Goal: Task Accomplishment & Management: Complete application form

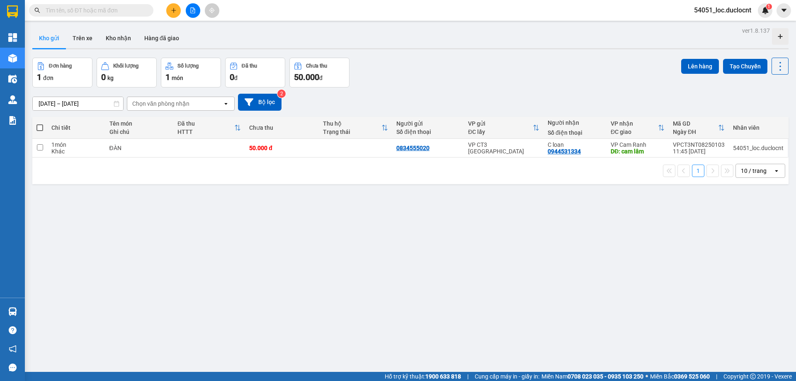
click at [172, 15] on button at bounding box center [173, 10] width 15 height 15
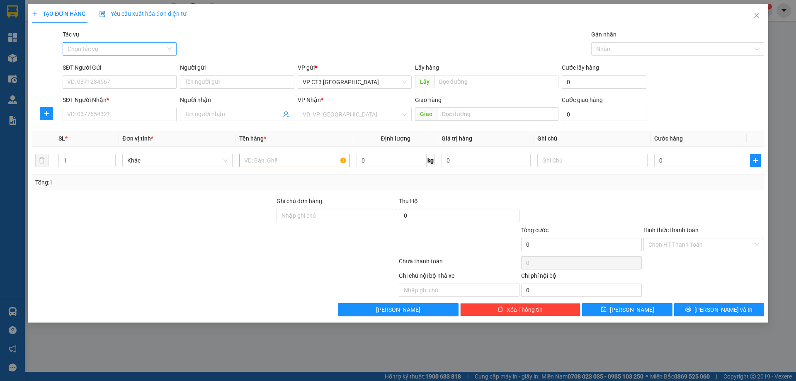
click at [146, 48] on input "Tác vụ" at bounding box center [117, 49] width 98 height 12
click at [137, 80] on div "Nhập hàng kho nhận" at bounding box center [120, 78] width 104 height 9
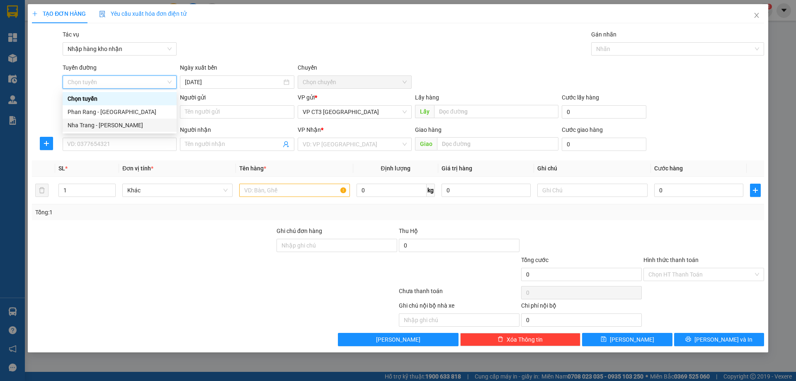
click at [130, 126] on div "Nha Trang - [PERSON_NAME]" at bounding box center [120, 125] width 104 height 9
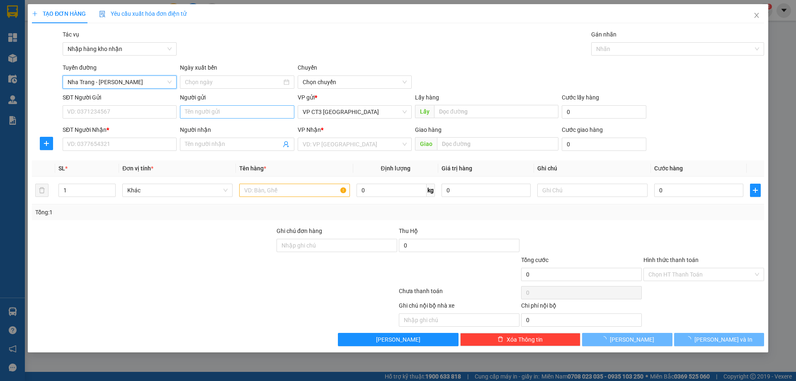
type input "[DATE]"
click at [324, 82] on span "04:30" at bounding box center [355, 82] width 104 height 12
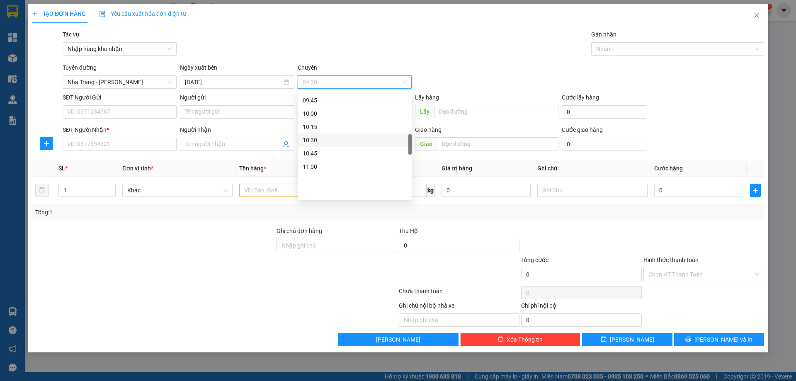
scroll to position [207, 0]
click at [329, 127] on div "08:45" at bounding box center [355, 130] width 104 height 9
click at [603, 41] on div "Gán nhãn" at bounding box center [677, 36] width 173 height 12
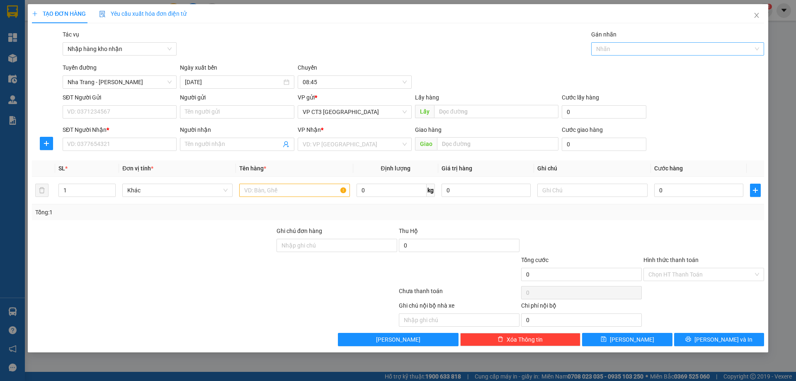
click at [606, 51] on div at bounding box center [673, 49] width 160 height 10
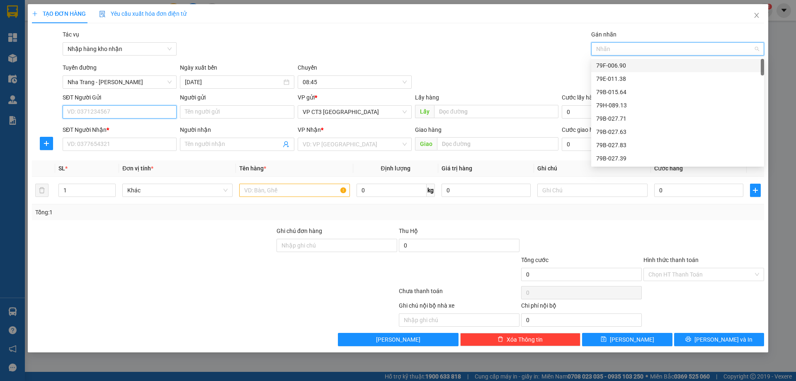
click at [116, 109] on input "SĐT Người Gửi" at bounding box center [120, 111] width 114 height 13
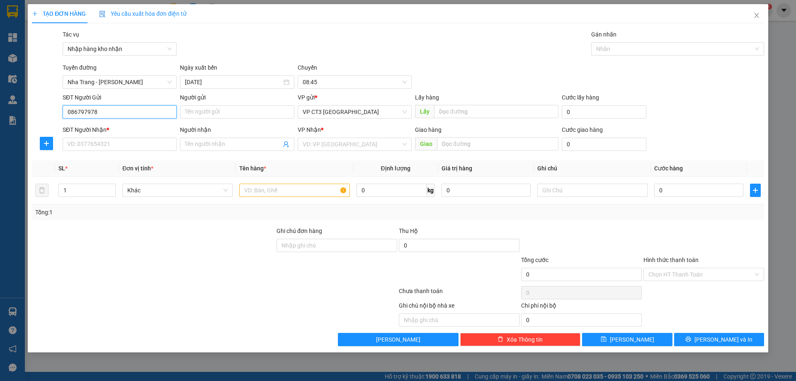
type input "0867979789"
click at [148, 132] on div "0867979789 - [PERSON_NAME] dạy lái [GEOGRAPHIC_DATA]" at bounding box center [146, 128] width 157 height 9
type input "[PERSON_NAME] dạy lái [GEOGRAPHIC_DATA]"
type input "0911023955"
type input "Anh Thiện Dạy lái Phan Rang"
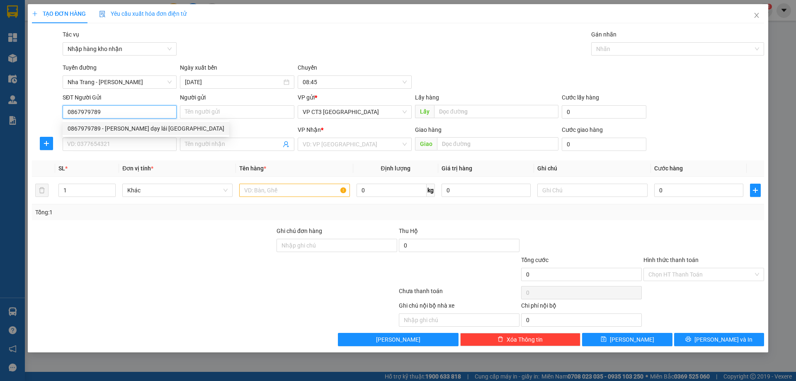
type input "[PERSON_NAME]"
type input "20.000"
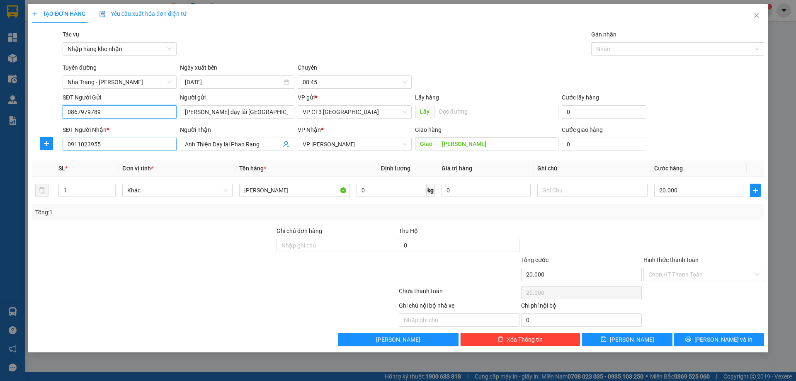
type input "0867979789"
drag, startPoint x: 115, startPoint y: 146, endPoint x: 39, endPoint y: 144, distance: 75.9
click at [38, 146] on div "SĐT Người Nhận * 0911023955 0911023955 Người nhận Anh Thiện Dạy lái Phan Rang V…" at bounding box center [398, 139] width 734 height 29
type input "0333160550"
drag, startPoint x: 263, startPoint y: 145, endPoint x: 126, endPoint y: 146, distance: 137.7
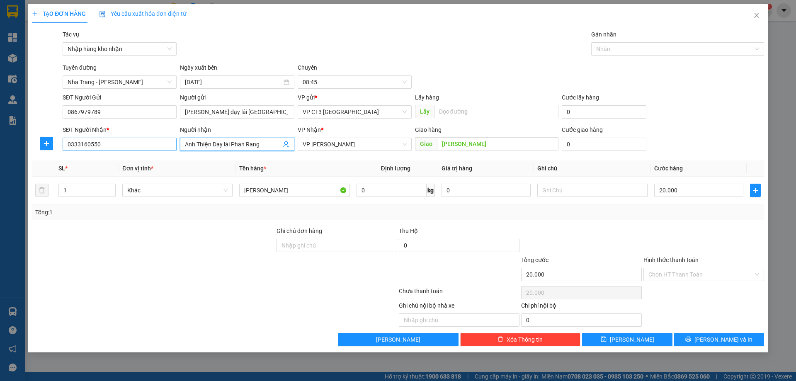
click at [126, 146] on div "SĐT Người Nhận * 0333160550 Người nhận Anh Thiện Dạy lái Phan Rang Anh Thiện Dạ…" at bounding box center [413, 139] width 705 height 29
type input "[PERSON_NAME]"
type input "T"
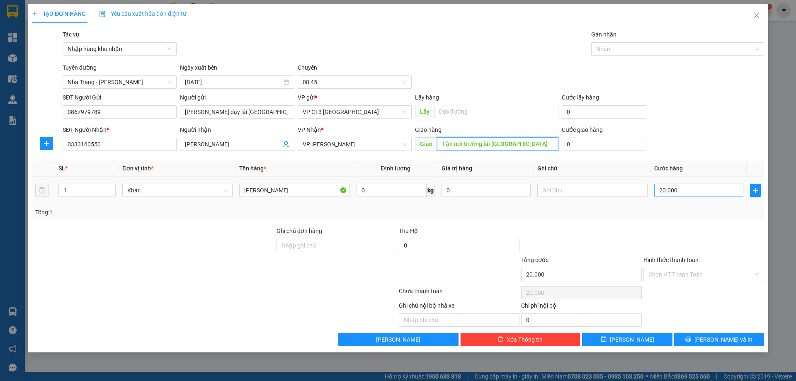
type input "Tận nơi trường lái [GEOGRAPHIC_DATA]"
type input "0"
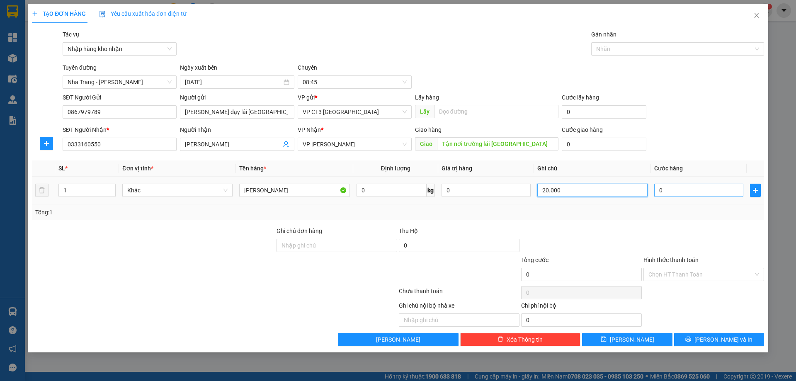
type input "20.000"
click at [673, 190] on input "0" at bounding box center [698, 190] width 89 height 13
type input "7"
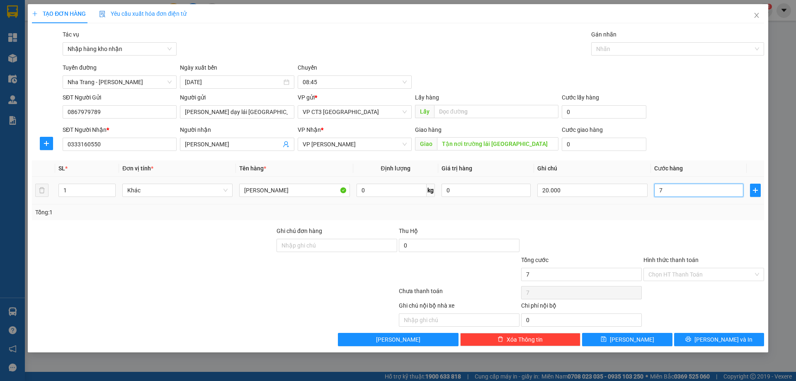
type input "70"
type input "700"
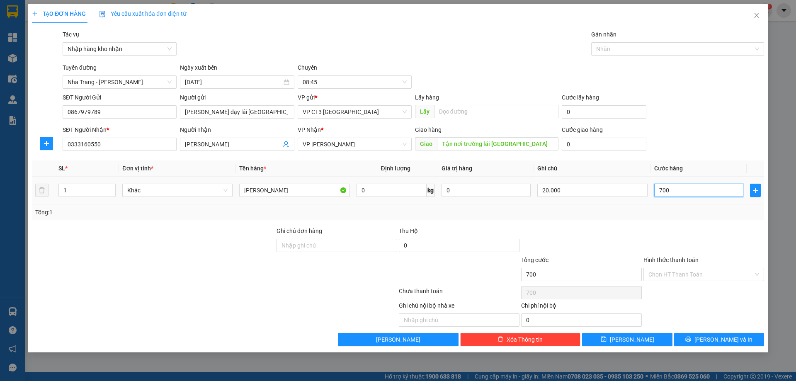
type input "7.000"
type input "70.000"
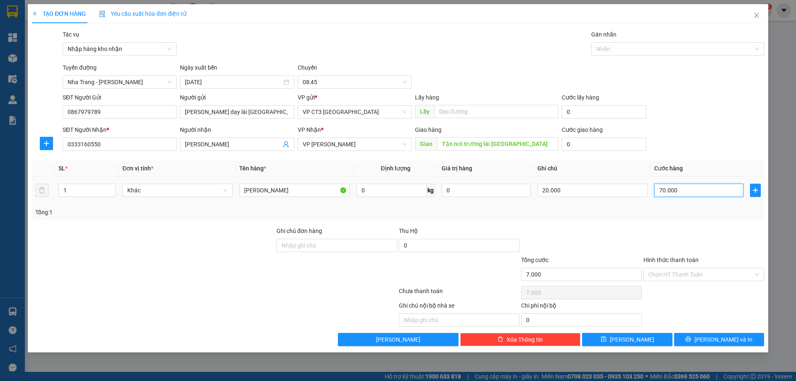
type input "70.000"
click at [679, 270] on input "Hình thức thanh toán" at bounding box center [701, 274] width 105 height 12
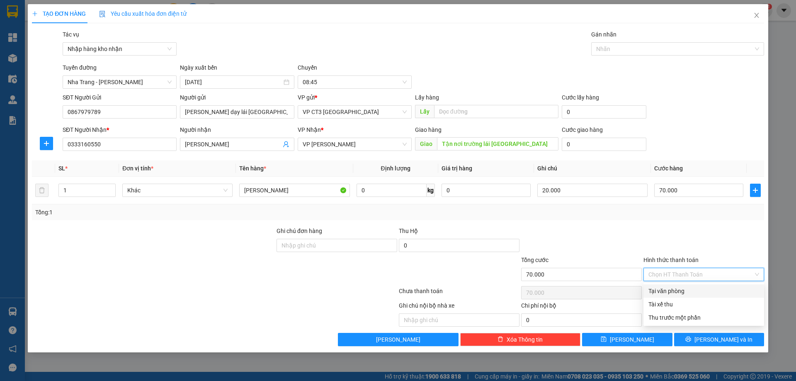
click at [688, 289] on div "Tại văn phòng" at bounding box center [704, 291] width 111 height 9
type input "0"
click at [748, 340] on button "[PERSON_NAME] và In" at bounding box center [719, 339] width 90 height 13
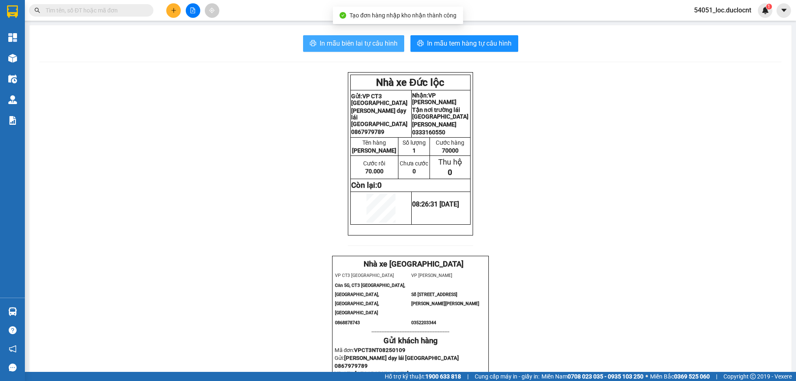
click at [357, 43] on span "In mẫu biên lai tự cấu hình" at bounding box center [359, 43] width 78 height 10
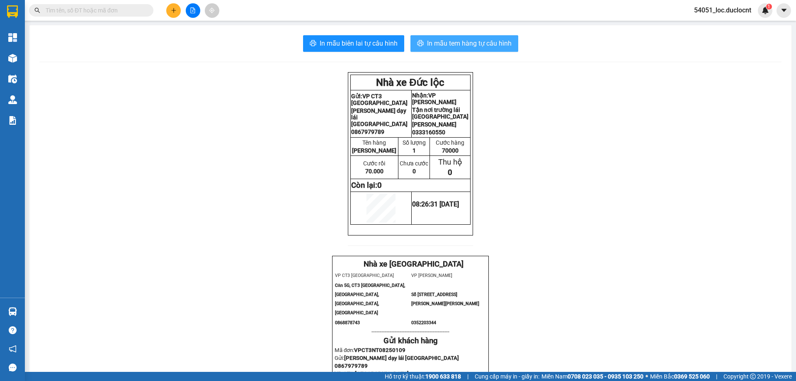
click at [497, 42] on span "In mẫu tem hàng tự cấu hình" at bounding box center [469, 43] width 85 height 10
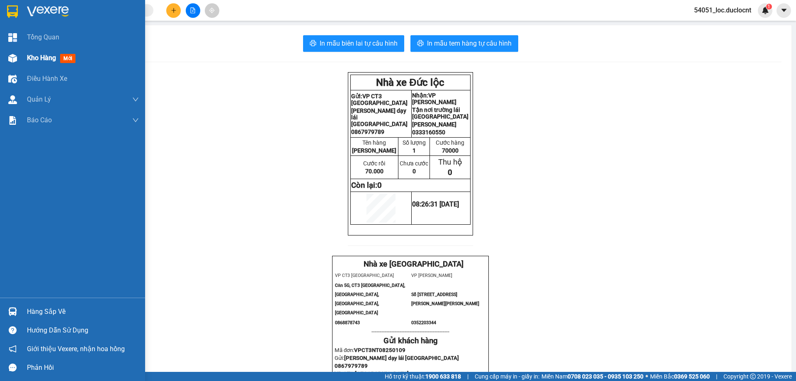
click at [18, 57] on div at bounding box center [12, 58] width 15 height 15
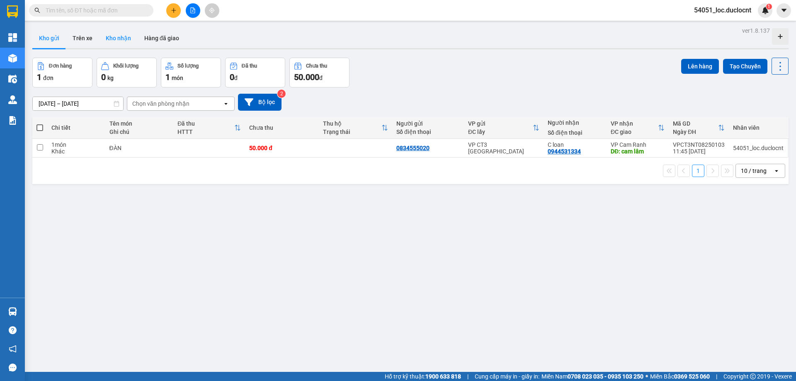
click at [117, 42] on button "Kho nhận" at bounding box center [118, 38] width 39 height 20
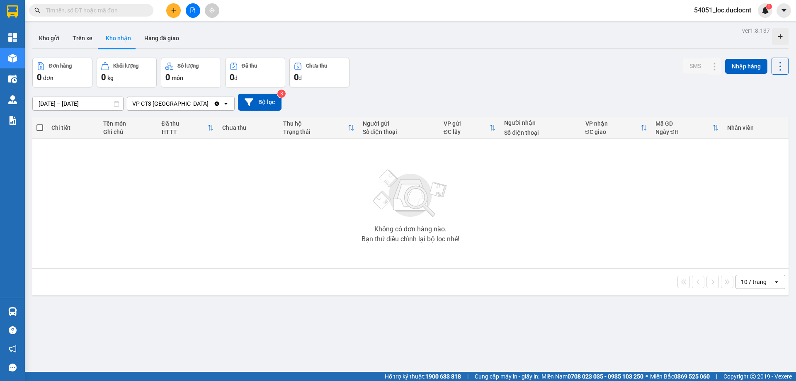
click at [226, 106] on icon "open" at bounding box center [226, 103] width 7 height 7
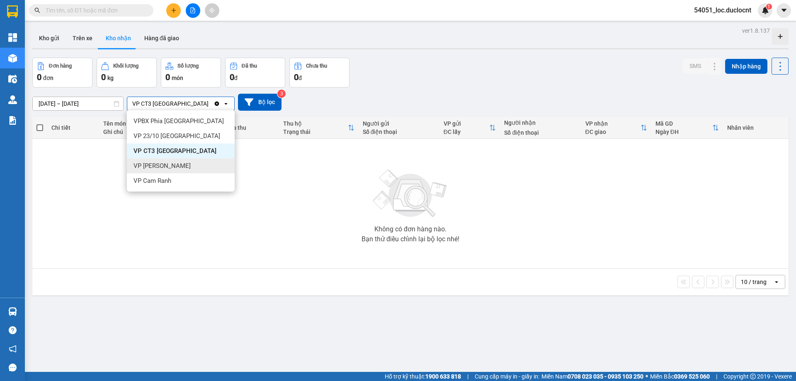
click at [179, 165] on div "VP [PERSON_NAME]" at bounding box center [181, 165] width 108 height 15
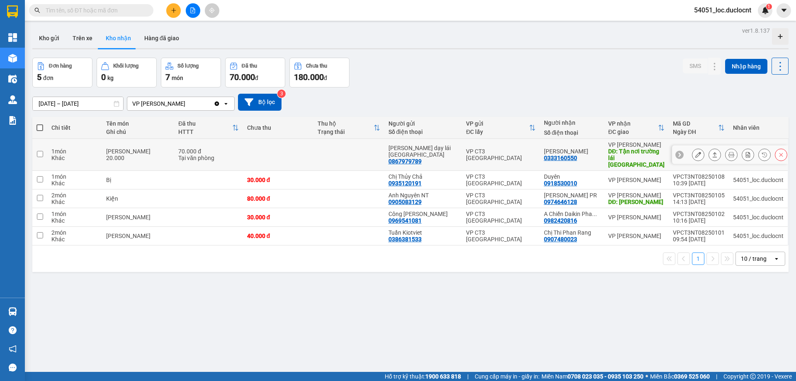
click at [692, 149] on button at bounding box center [698, 155] width 12 height 15
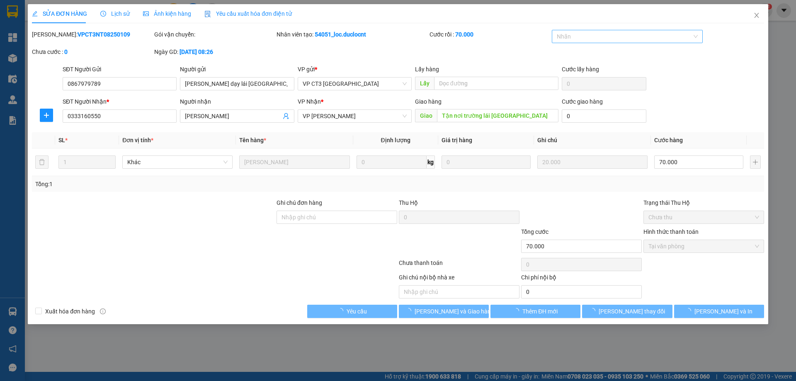
type input "0867979789"
type input "[PERSON_NAME] dạy lái [GEOGRAPHIC_DATA]"
type input "0333160550"
type input "[PERSON_NAME]"
type input "Tận nơi trường lái [GEOGRAPHIC_DATA]"
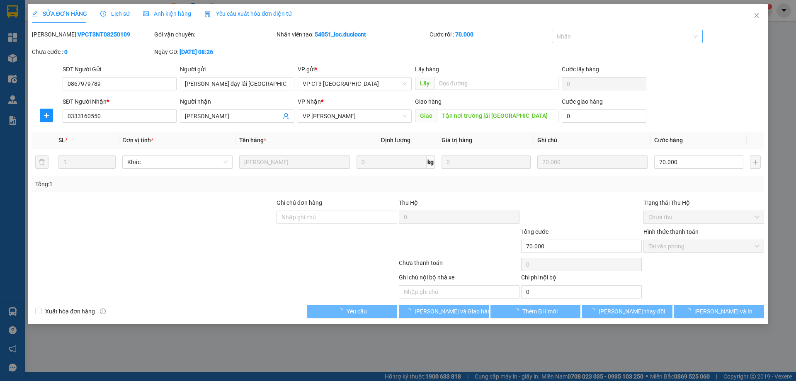
type input "70.000"
click at [639, 37] on div at bounding box center [623, 37] width 139 height 10
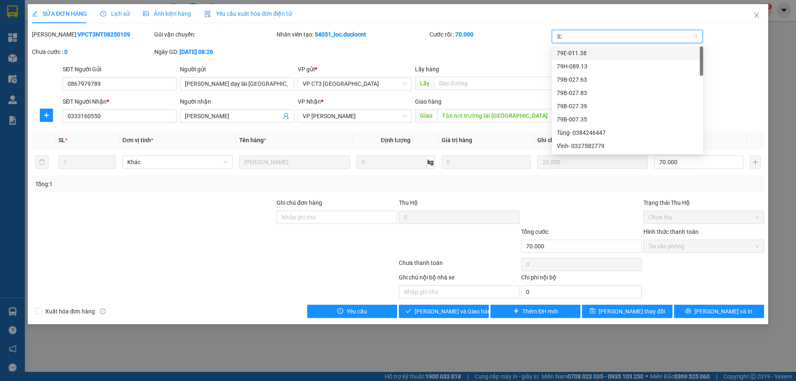
type input "322"
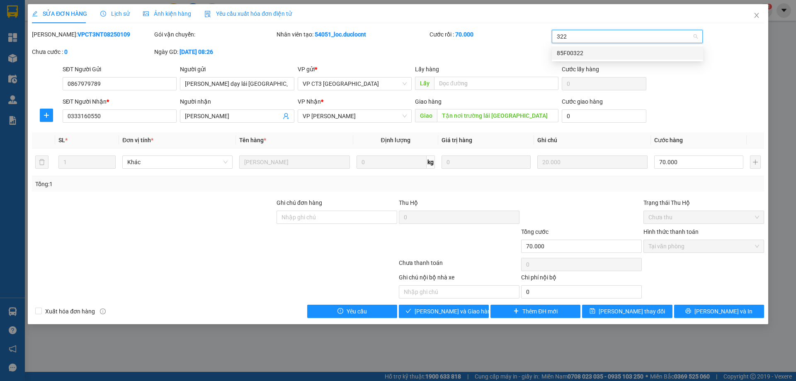
click at [633, 52] on div "85F00322" at bounding box center [627, 53] width 141 height 9
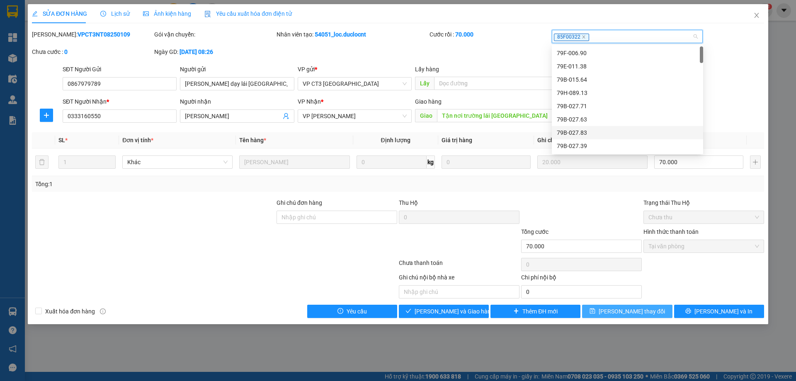
click at [630, 310] on span "[PERSON_NAME] thay đổi" at bounding box center [632, 311] width 66 height 9
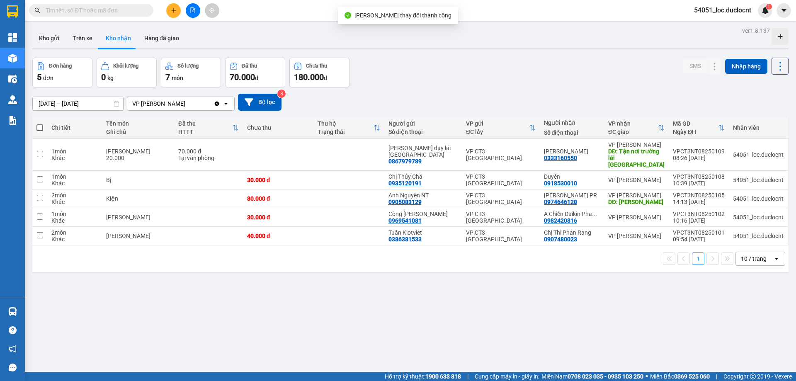
click at [171, 11] on icon "plus" at bounding box center [174, 10] width 6 height 6
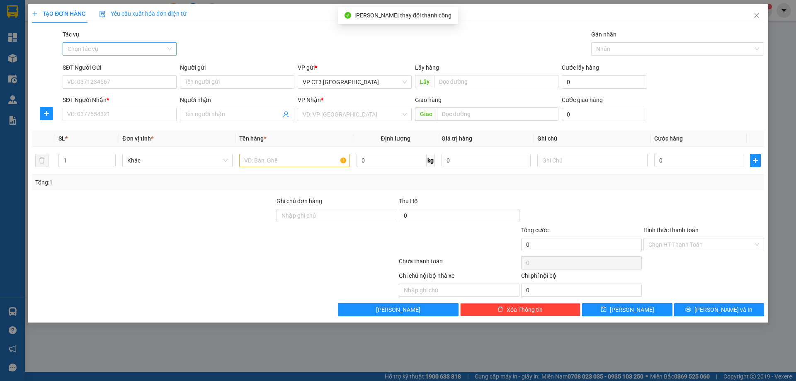
click at [163, 49] on input "Tác vụ" at bounding box center [117, 49] width 98 height 12
click at [124, 78] on div "Nhập hàng kho nhận" at bounding box center [120, 78] width 104 height 9
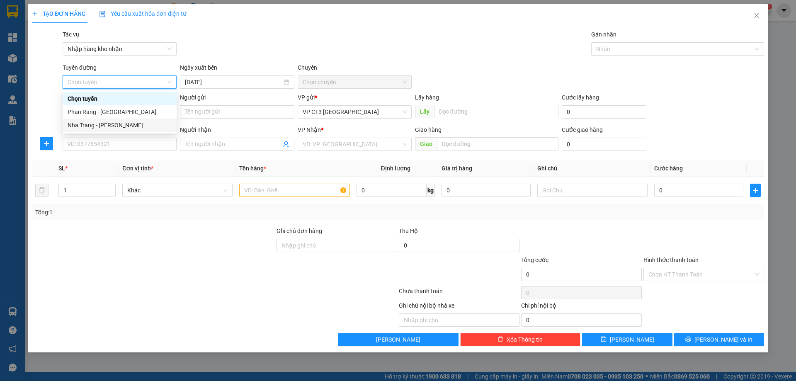
click at [125, 130] on div "Nha Trang - [PERSON_NAME]" at bounding box center [120, 125] width 114 height 13
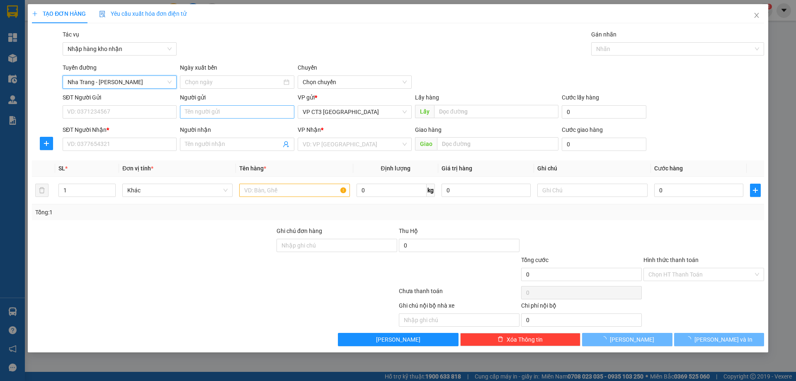
type input "[DATE]"
click at [320, 80] on span "04:30" at bounding box center [355, 82] width 104 height 12
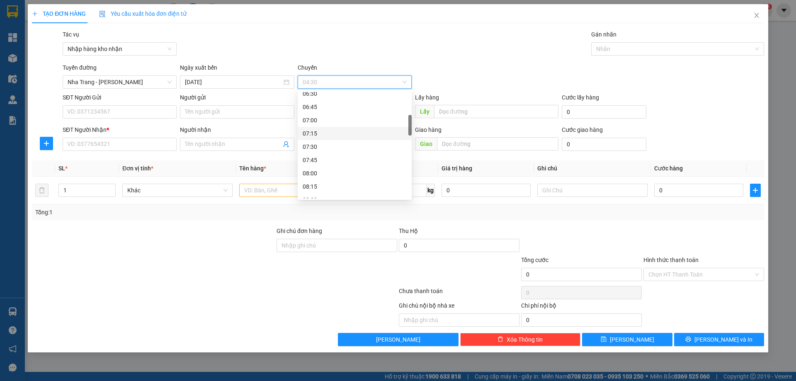
scroll to position [207, 0]
click at [328, 168] on div "09:30" at bounding box center [355, 169] width 104 height 9
click at [607, 50] on div at bounding box center [673, 49] width 160 height 10
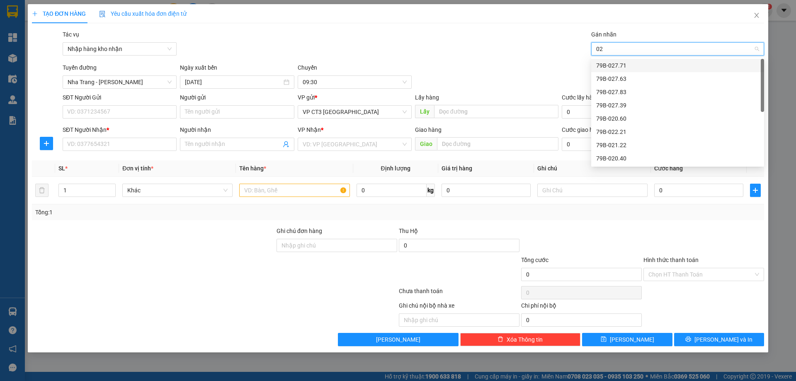
type input "028"
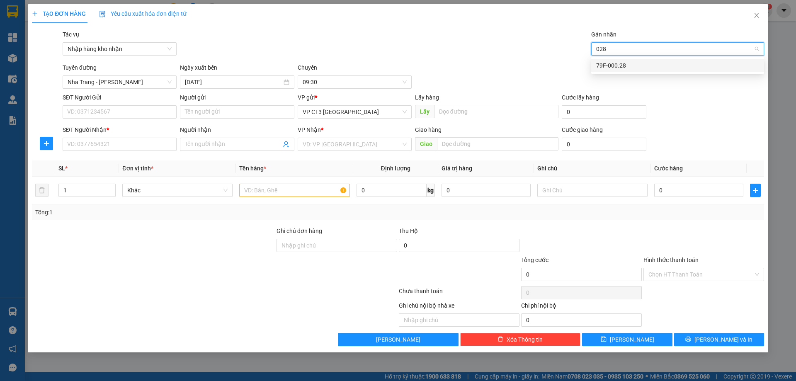
drag, startPoint x: 617, startPoint y: 65, endPoint x: 624, endPoint y: 57, distance: 10.6
click at [618, 65] on div "79F-000.28" at bounding box center [677, 65] width 163 height 9
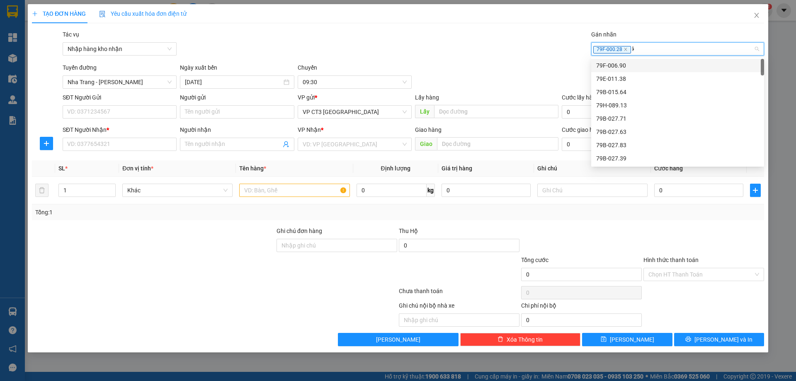
type input "ku"
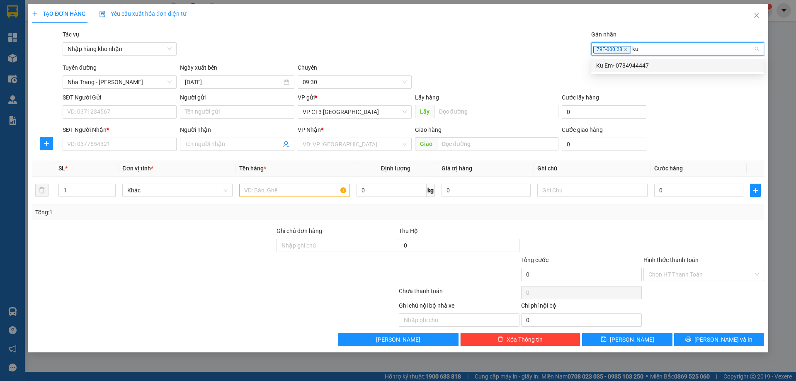
click at [642, 68] on div "Ku Em- 0784944447" at bounding box center [677, 65] width 163 height 9
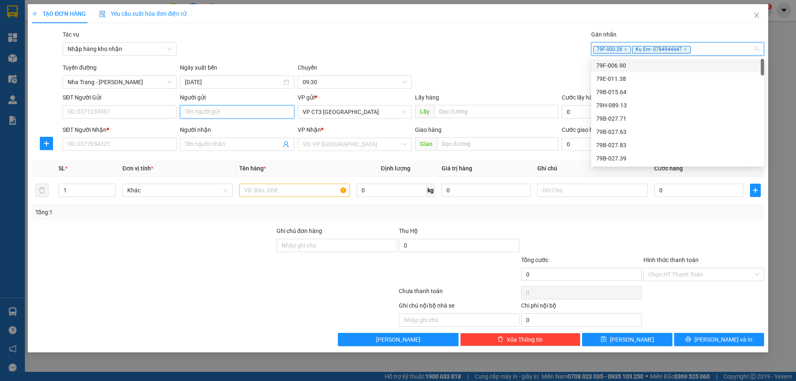
click at [226, 114] on input "Người gửi" at bounding box center [237, 111] width 114 height 13
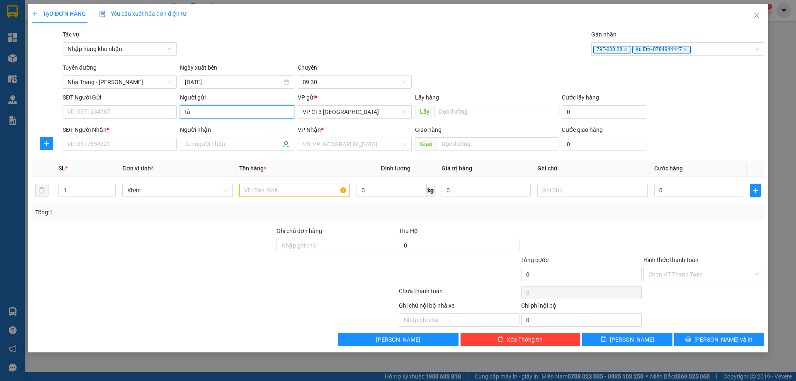
type input "tân"
click at [229, 131] on div "[GEOGRAPHIC_DATA] Food - 0948275628" at bounding box center [239, 128] width 108 height 9
type input "0948275628"
type input "Hồng Tân Bình Food"
click at [210, 144] on input "Người nhận" at bounding box center [233, 144] width 96 height 9
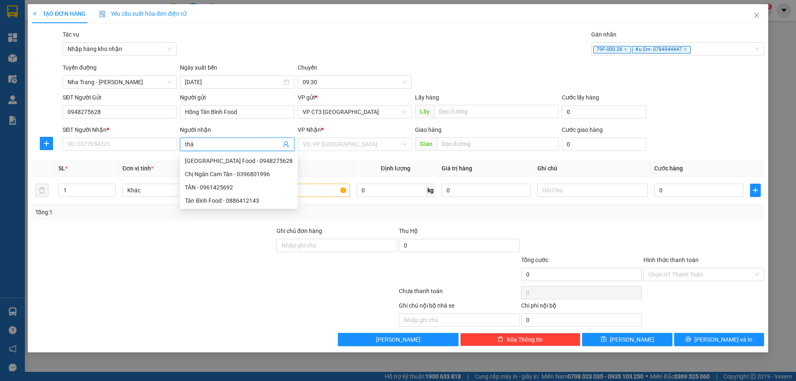
type input "thái"
click at [233, 186] on div "[GEOGRAPHIC_DATA] - 0968261390" at bounding box center [237, 187] width 104 height 9
type input "0968261390"
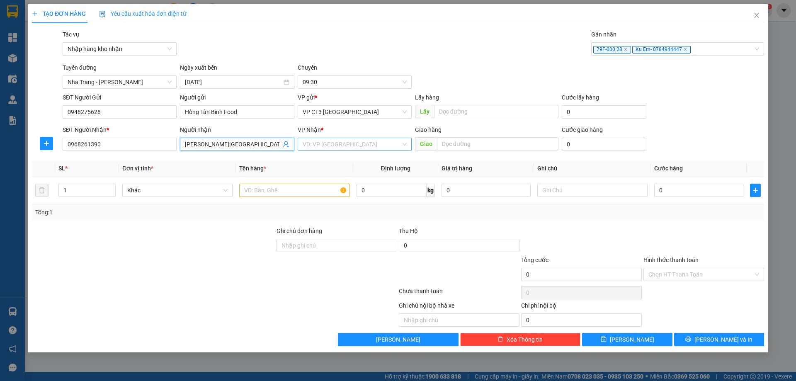
type input "[PERSON_NAME][GEOGRAPHIC_DATA]"
click at [356, 146] on input "search" at bounding box center [352, 144] width 98 height 12
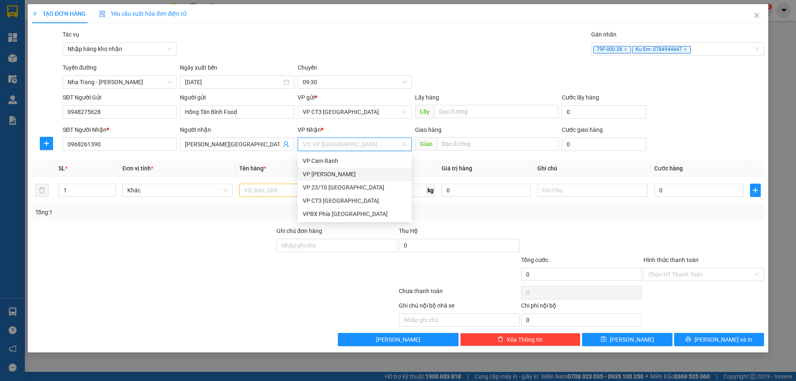
click at [348, 178] on div "VP [PERSON_NAME]" at bounding box center [355, 174] width 104 height 9
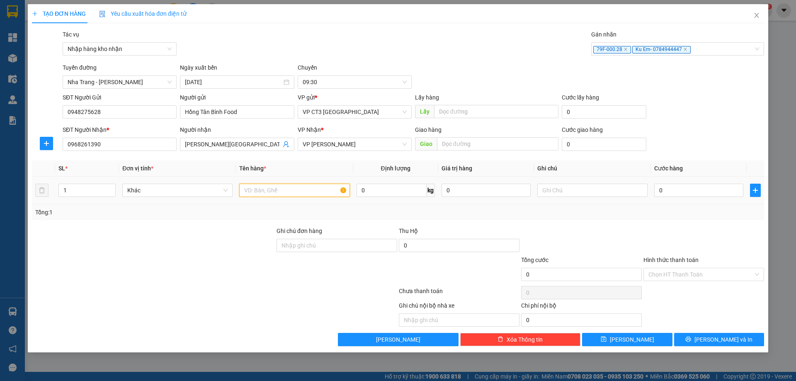
click at [271, 192] on input "text" at bounding box center [294, 190] width 110 height 13
type input "Thùng xốp"
click at [677, 191] on input "0" at bounding box center [698, 190] width 89 height 13
type input "1"
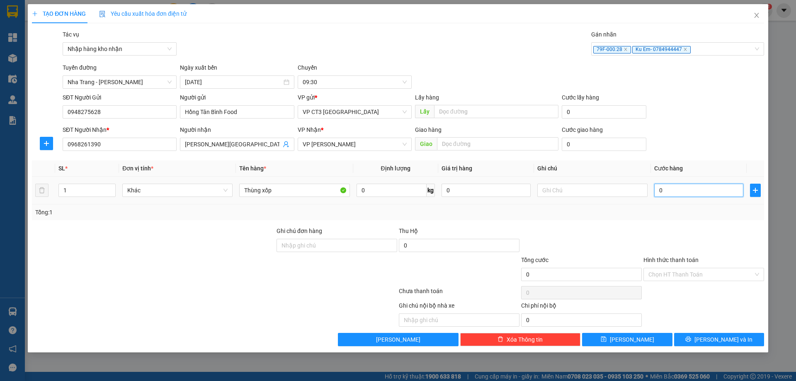
type input "1"
type input "10"
type input "100"
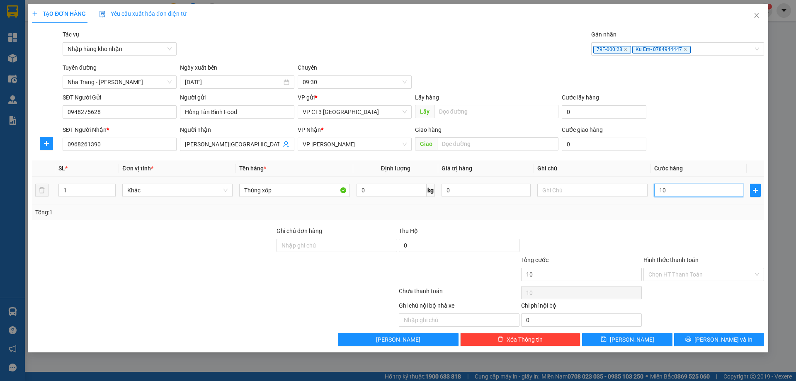
type input "100"
type input "1.000"
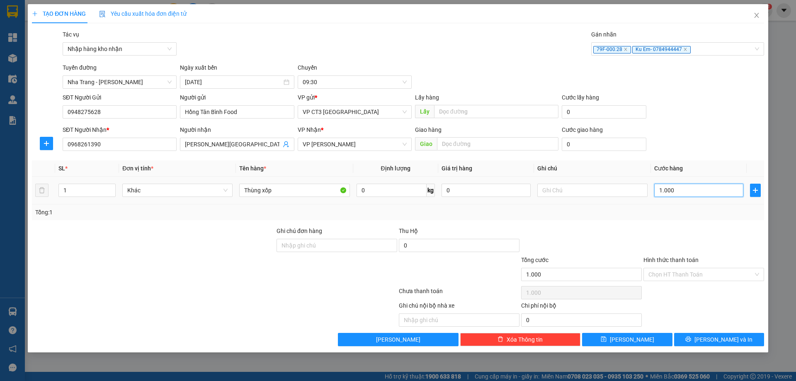
type input "10.000"
type input "100.000"
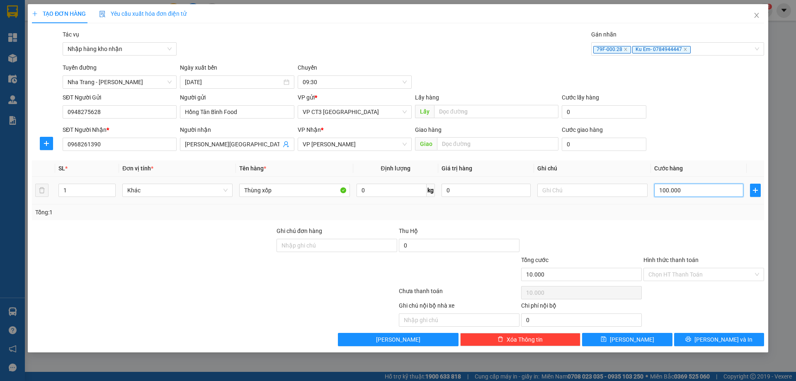
type input "100.000"
click at [691, 340] on icon "printer" at bounding box center [688, 339] width 5 height 5
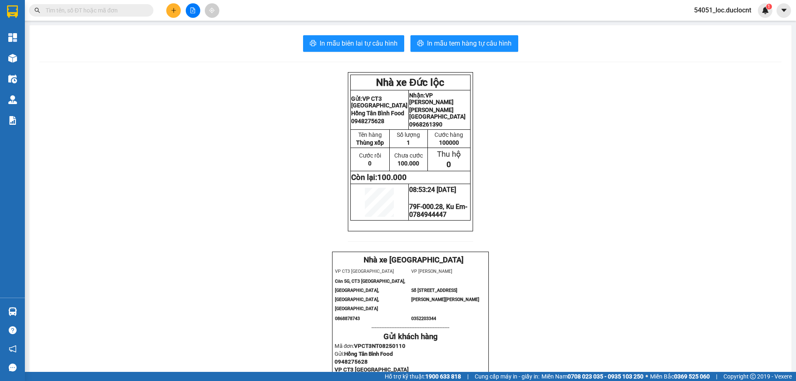
click at [172, 9] on icon "plus" at bounding box center [174, 10] width 6 height 6
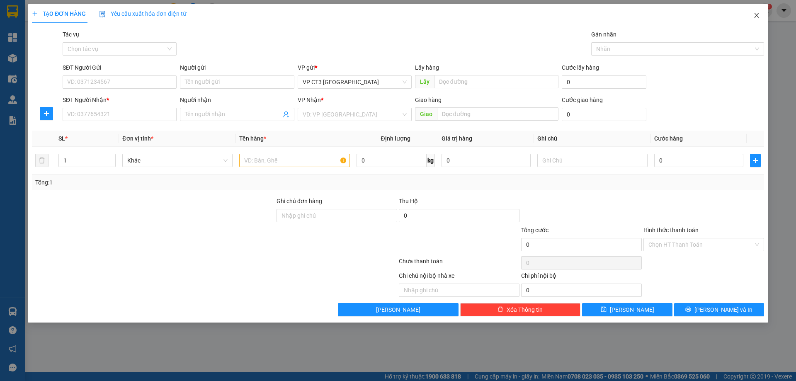
click at [754, 13] on icon "close" at bounding box center [756, 15] width 7 height 7
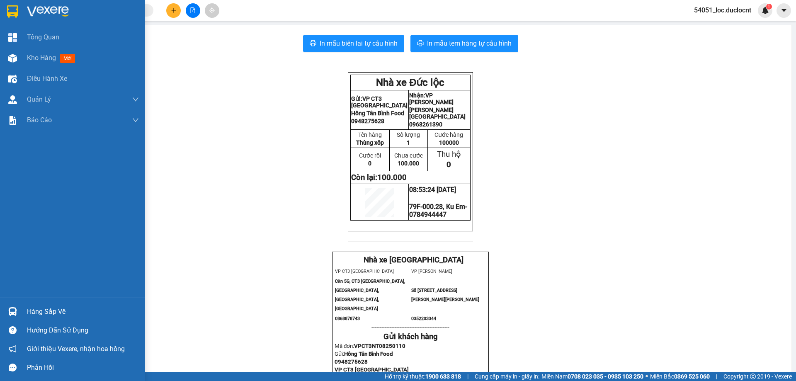
click at [1, 57] on div "Kho hàng mới" at bounding box center [72, 58] width 145 height 21
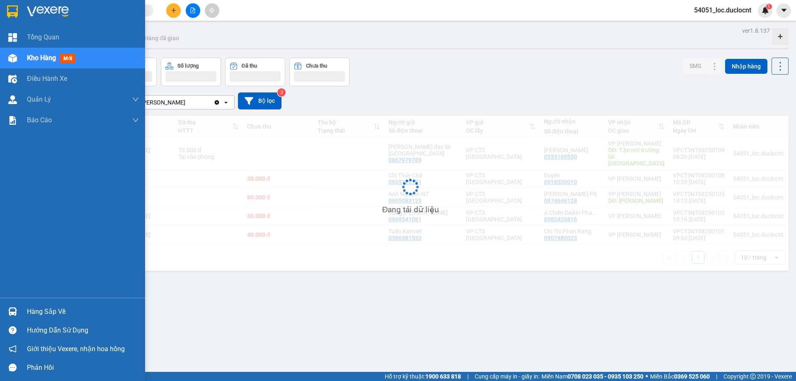
click at [13, 57] on img at bounding box center [12, 58] width 9 height 9
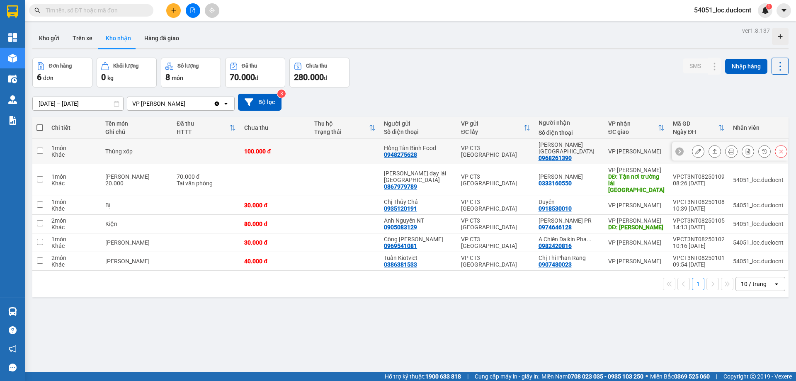
click at [695, 148] on icon at bounding box center [698, 151] width 6 height 6
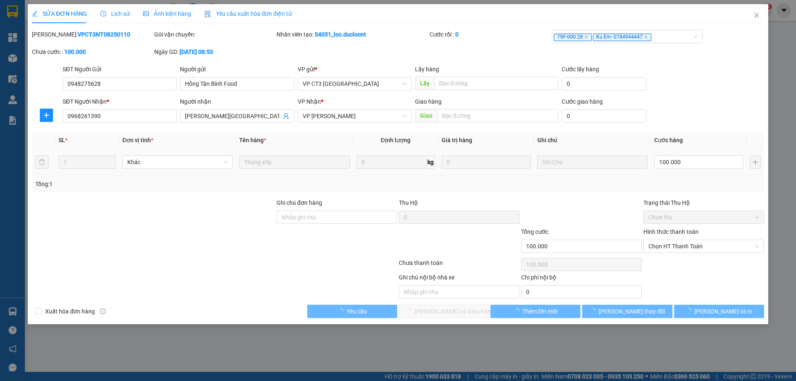
type input "0948275628"
type input "Hồng Tân Bình Food"
type input "0968261390"
type input "[PERSON_NAME][GEOGRAPHIC_DATA]"
type input "100.000"
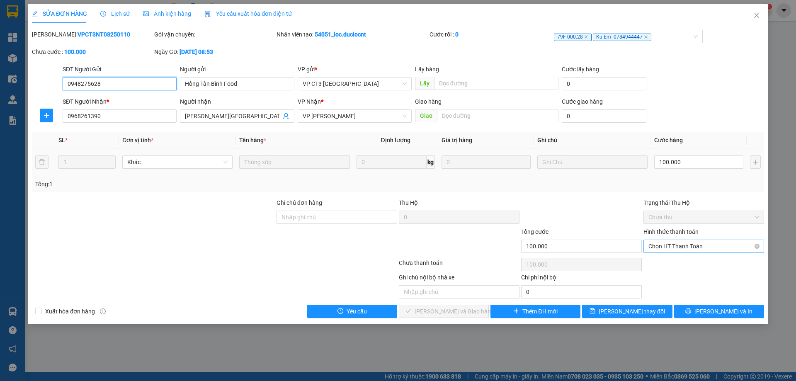
click at [717, 247] on span "Chọn HT Thanh Toán" at bounding box center [704, 246] width 111 height 12
click at [707, 261] on div "Tại văn phòng" at bounding box center [704, 262] width 111 height 9
type input "0"
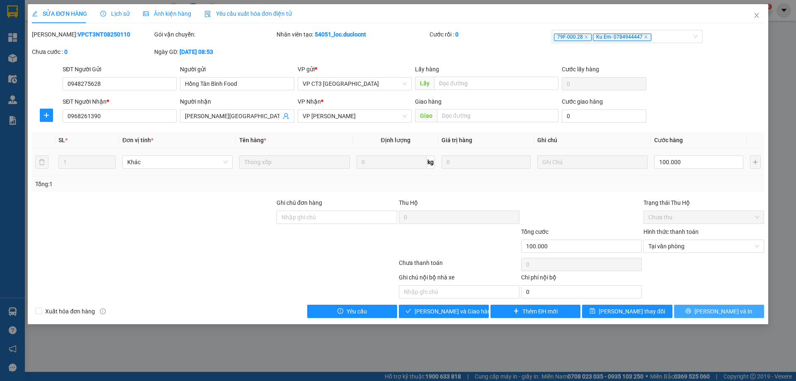
click at [691, 311] on icon "printer" at bounding box center [688, 311] width 6 height 6
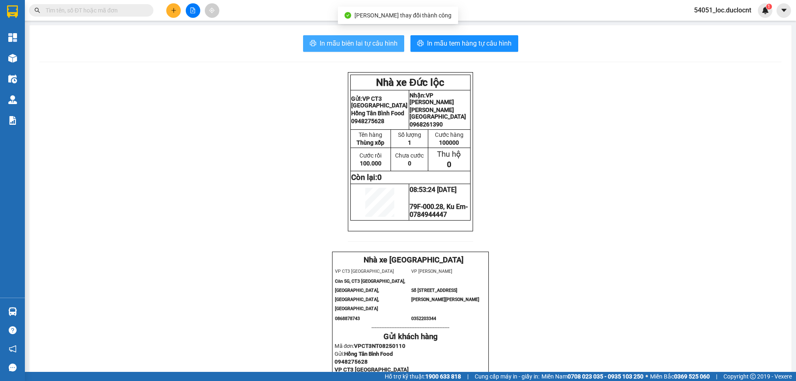
click at [389, 48] on span "In mẫu biên lai tự cấu hình" at bounding box center [359, 43] width 78 height 10
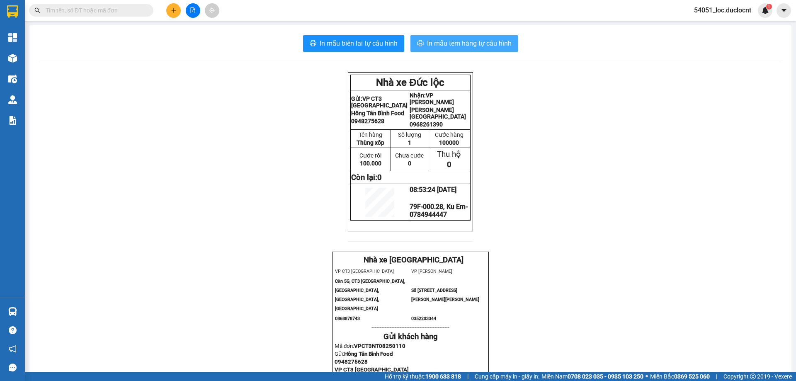
click at [506, 49] on button "In mẫu tem hàng tự cấu hình" at bounding box center [465, 43] width 108 height 17
click at [495, 46] on span "In mẫu tem hàng tự cấu hình" at bounding box center [469, 43] width 85 height 10
